Goal: Obtain resource: Download file/media

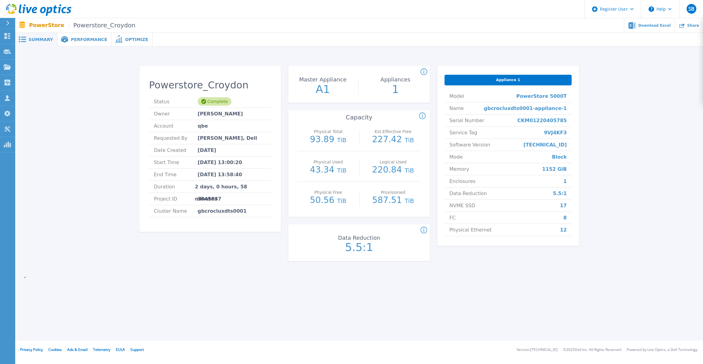
click at [81, 40] on span "Performance" at bounding box center [89, 39] width 36 height 4
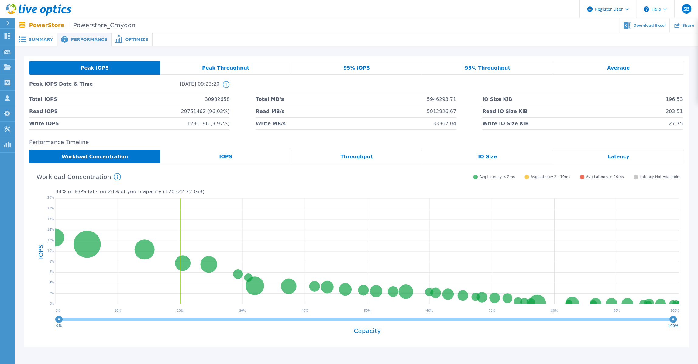
click at [128, 39] on span "Optimize" at bounding box center [136, 39] width 23 height 4
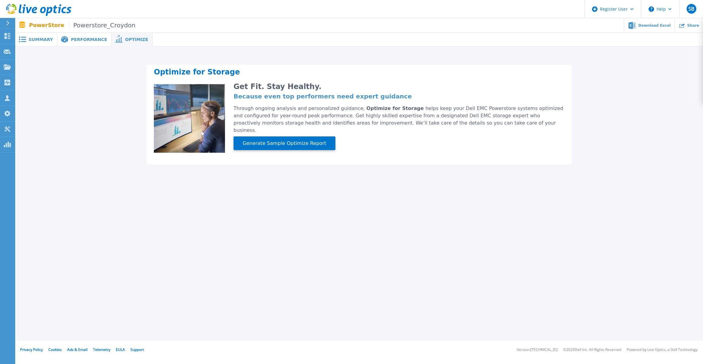
click at [85, 40] on span "Performance" at bounding box center [89, 39] width 36 height 4
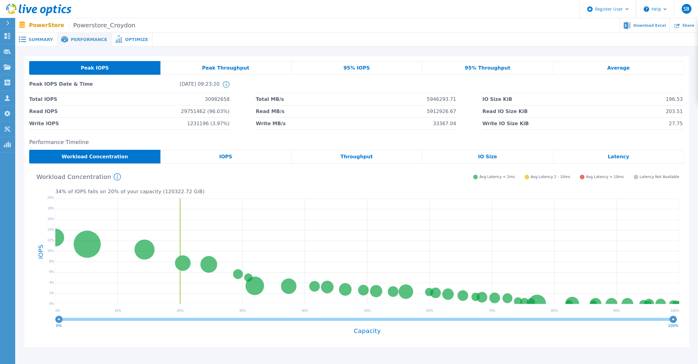
click at [43, 38] on span "Summary" at bounding box center [41, 39] width 24 height 4
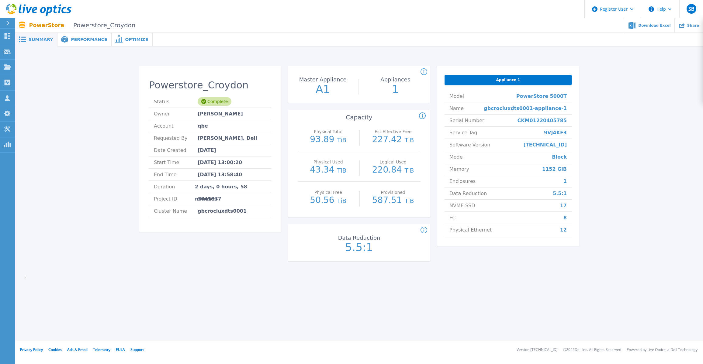
click at [91, 38] on span "Performance" at bounding box center [89, 39] width 36 height 4
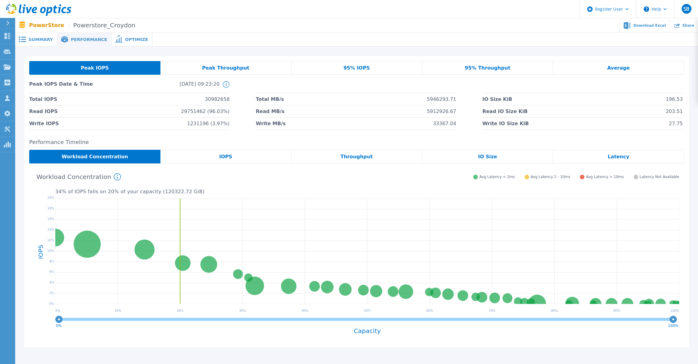
click at [39, 38] on span "Summary" at bounding box center [41, 39] width 24 height 4
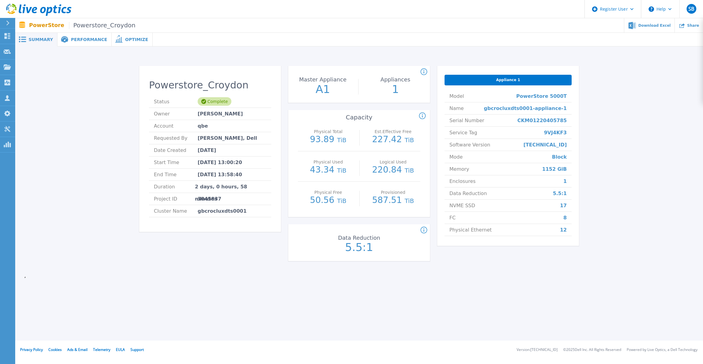
click at [33, 40] on span "Summary" at bounding box center [41, 39] width 24 height 4
click at [9, 39] on link "Dashboard Dashboard" at bounding box center [7, 37] width 15 height 16
click at [689, 9] on span "SB" at bounding box center [691, 8] width 6 height 5
click at [664, 157] on div "Powerstore_Slough Status Complete Owner [PERSON_NAME] Account qbe Requested By …" at bounding box center [359, 164] width 670 height 217
click at [662, 8] on button "Help" at bounding box center [660, 9] width 38 height 18
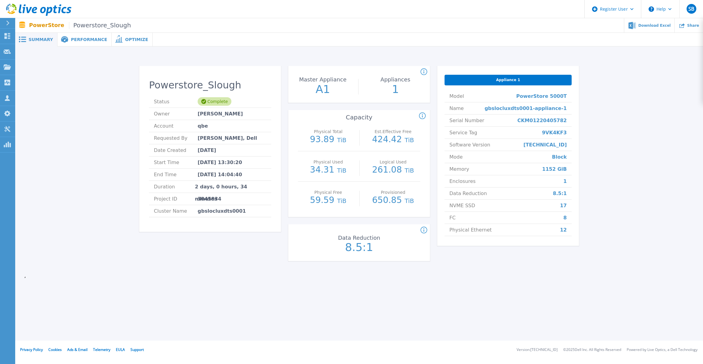
click at [659, 119] on div "Powerstore_Slough Status Complete Owner [PERSON_NAME] Account qbe Requested By …" at bounding box center [359, 164] width 670 height 217
click at [652, 26] on span "Download Excel" at bounding box center [654, 25] width 32 height 4
click at [652, 123] on div "Powerstore_Slough Status Complete Owner [PERSON_NAME] Account qbe Requested By …" at bounding box center [359, 164] width 670 height 217
click at [664, 13] on button "Help" at bounding box center [660, 9] width 38 height 18
click at [664, 27] on link "Explore Helpful Articles" at bounding box center [676, 26] width 68 height 15
